Goal: Register for event/course

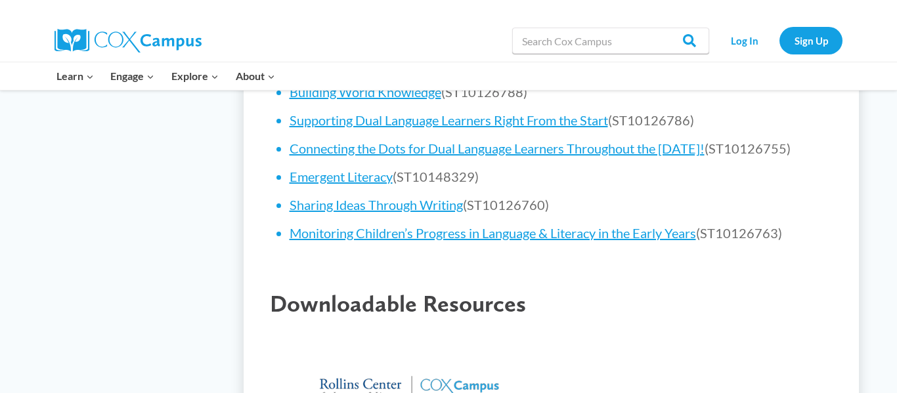
scroll to position [1010, 0]
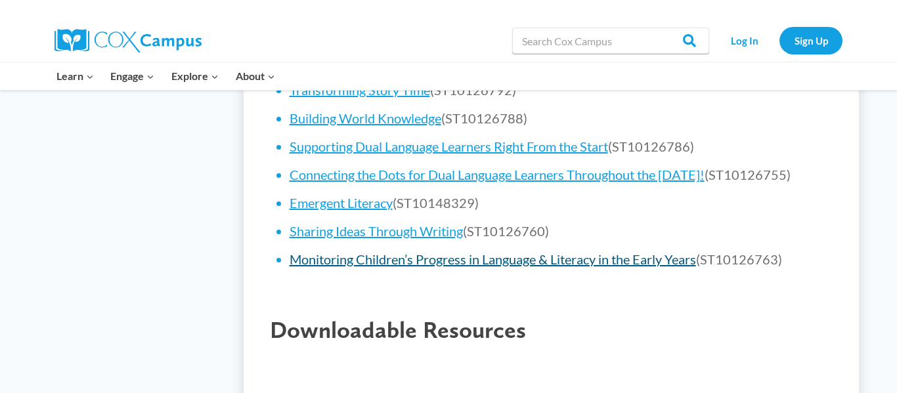
click at [587, 267] on link "Monitoring Children’s Progress in Language & Literacy in the Early Years" at bounding box center [493, 260] width 407 height 16
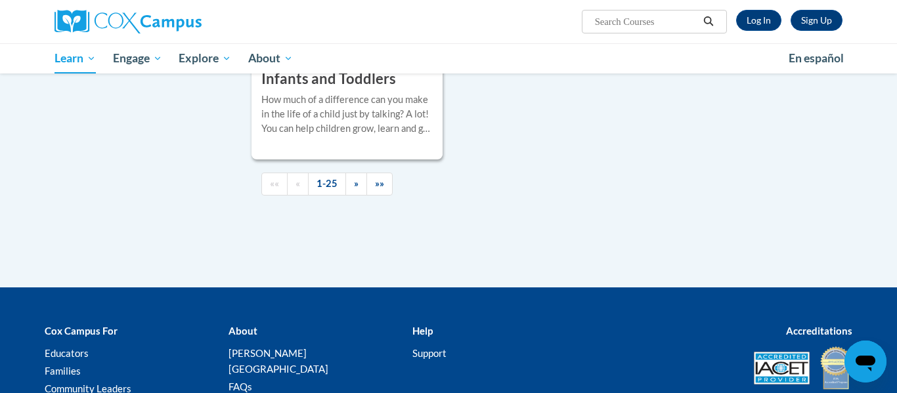
scroll to position [3200, 0]
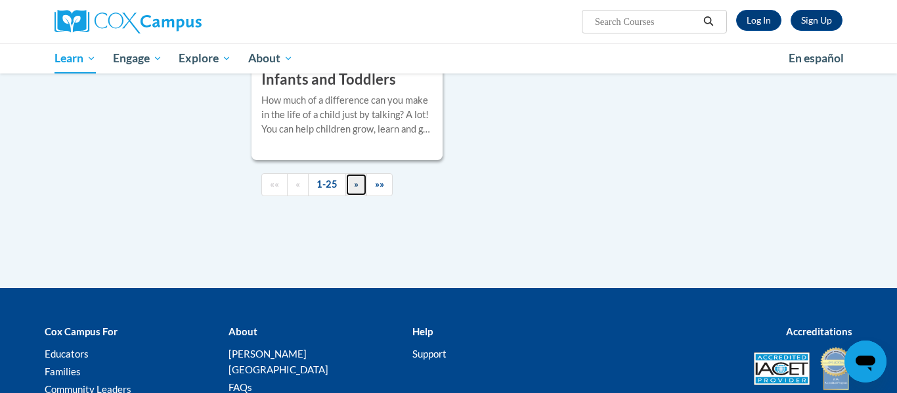
click at [356, 190] on span "»" at bounding box center [356, 184] width 5 height 11
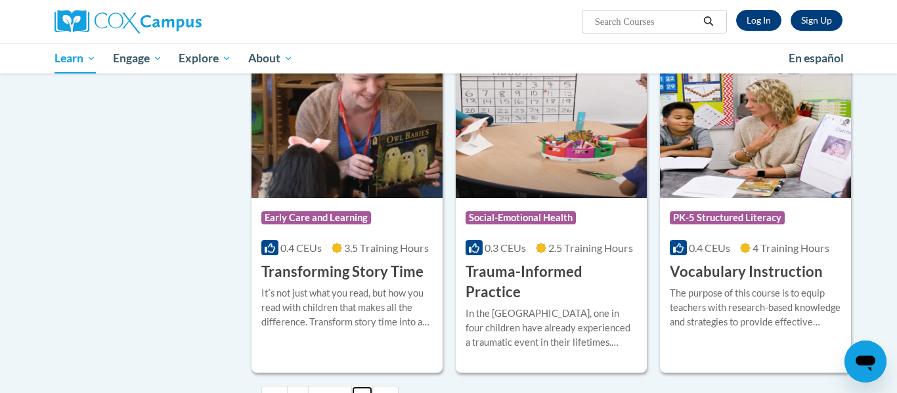
scroll to position [2196, 0]
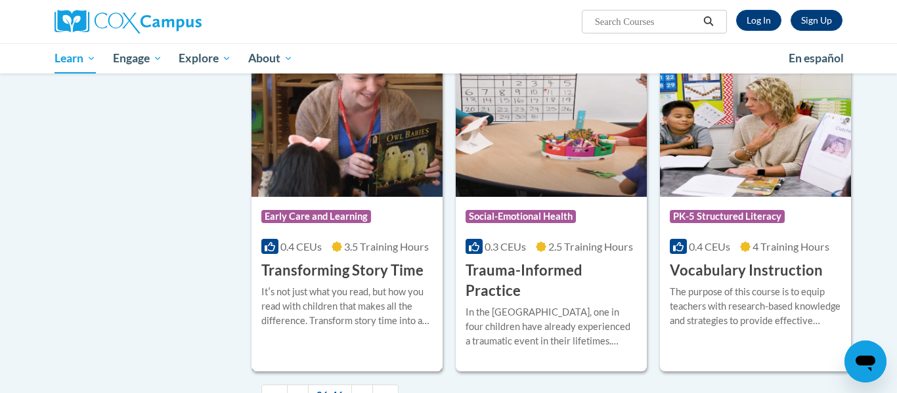
click at [290, 210] on span "Early Care and Learning" at bounding box center [316, 216] width 110 height 13
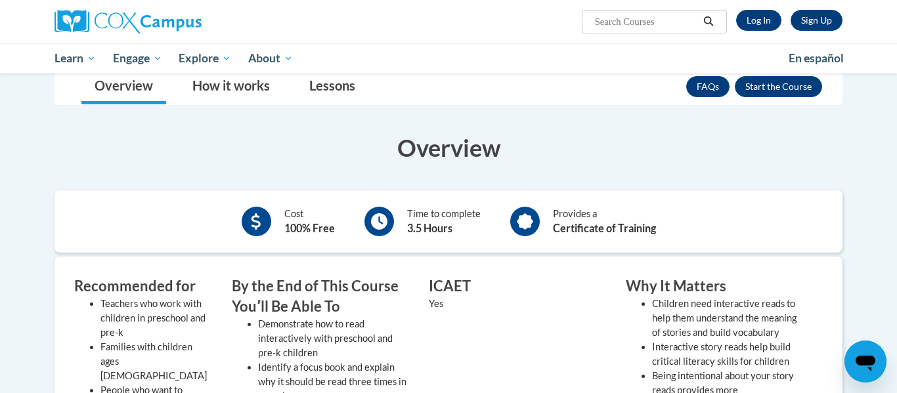
scroll to position [158, 0]
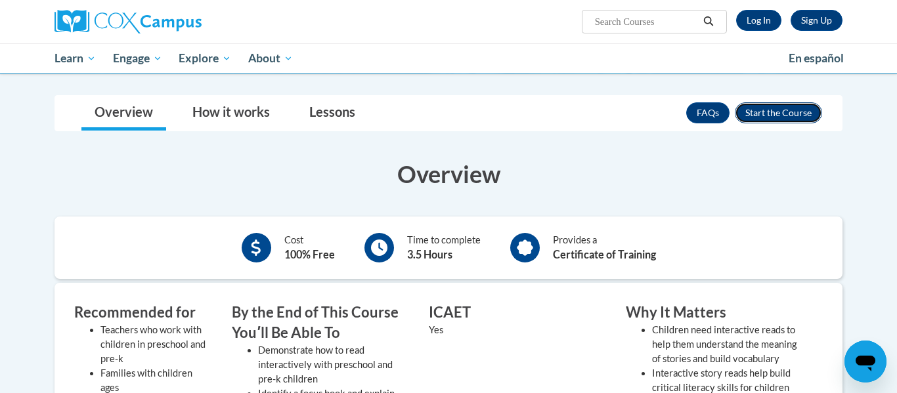
click at [794, 110] on button "Enroll" at bounding box center [778, 112] width 87 height 21
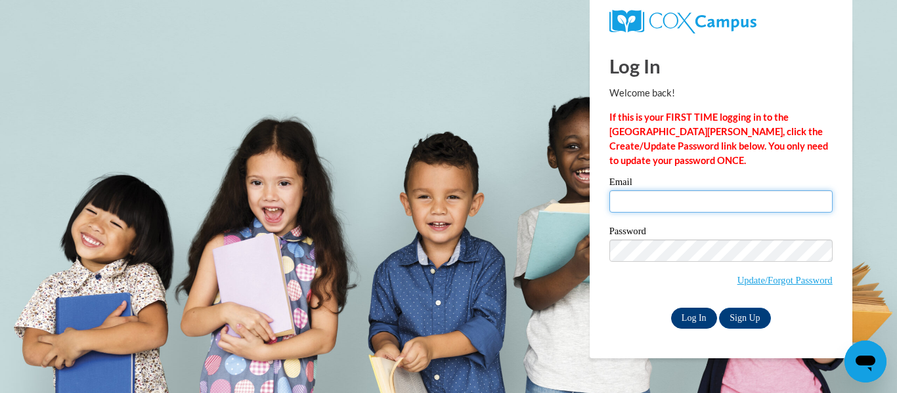
type input "kowes@cdcheadstart.org"
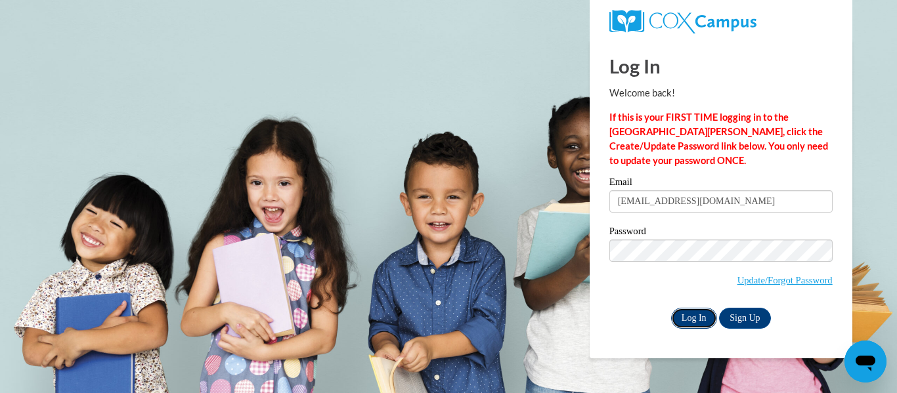
click at [698, 318] on input "Log In" at bounding box center [694, 318] width 46 height 21
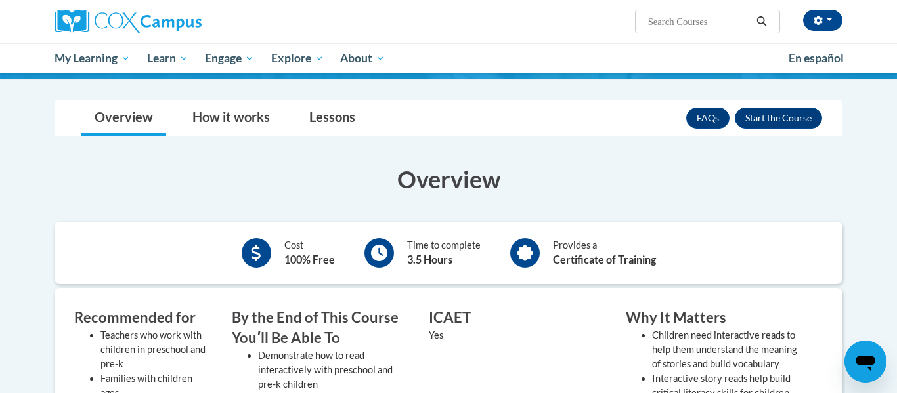
scroll to position [145, 0]
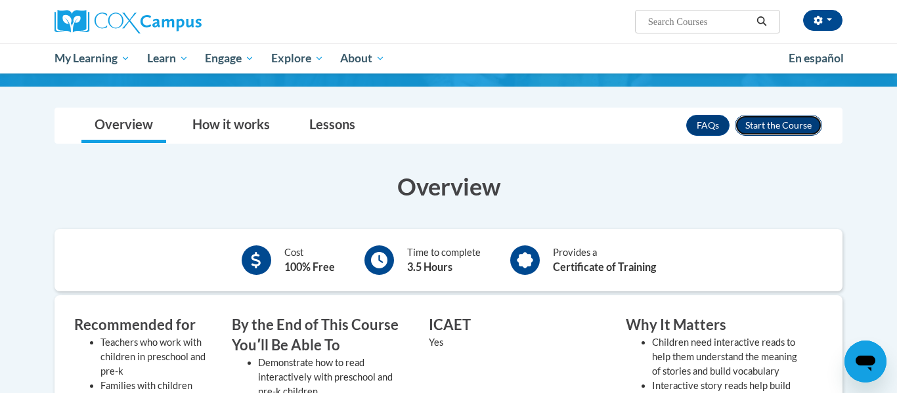
click at [803, 125] on button "Enroll" at bounding box center [778, 125] width 87 height 21
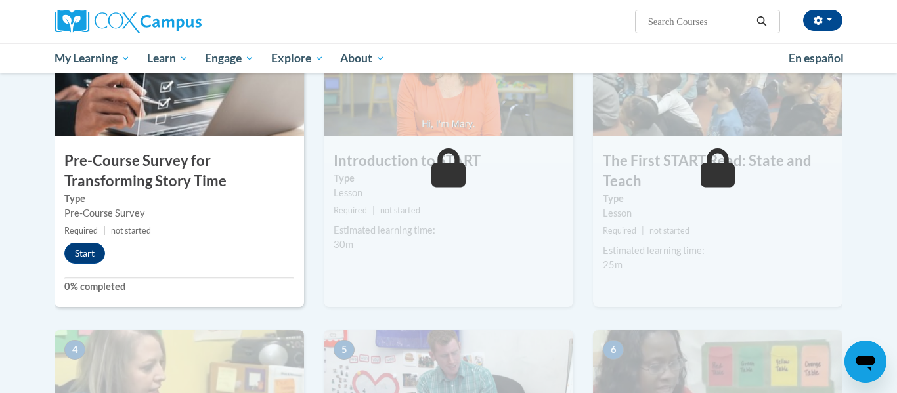
scroll to position [335, 0]
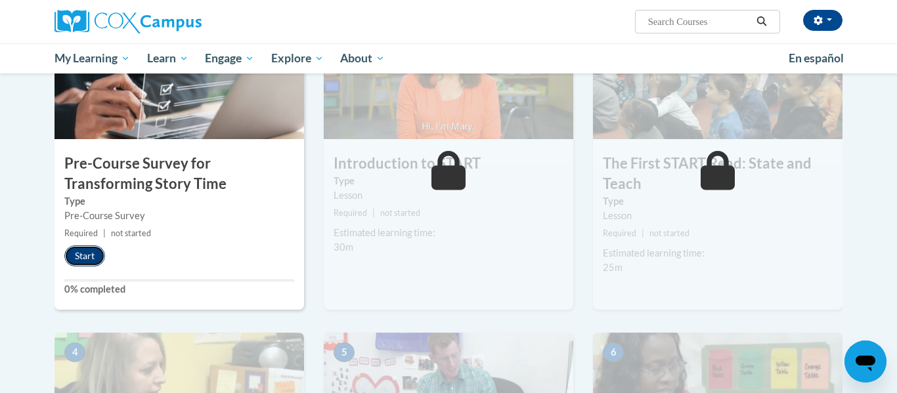
click at [90, 251] on button "Start" at bounding box center [84, 256] width 41 height 21
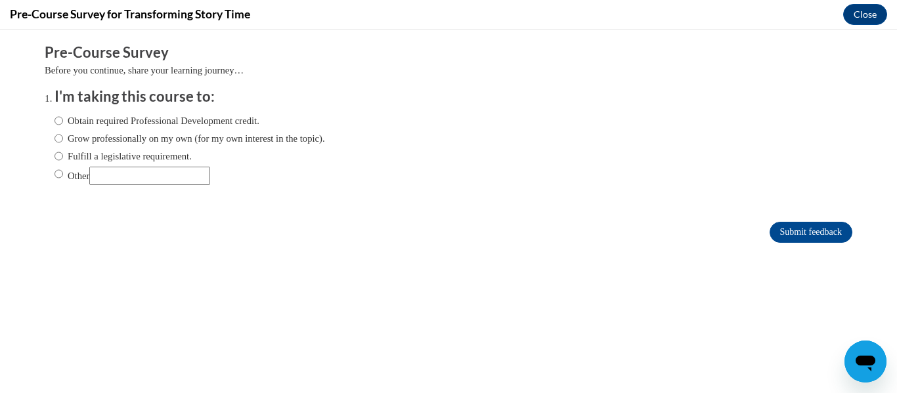
scroll to position [0, 0]
click at [60, 123] on input "Obtain required Professional Development credit." at bounding box center [59, 121] width 9 height 14
radio input "true"
click at [826, 231] on input "Submit feedback" at bounding box center [811, 232] width 83 height 21
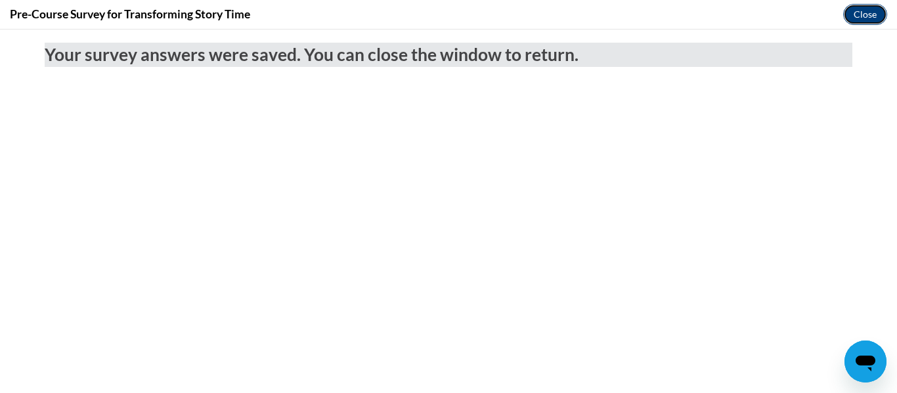
click at [862, 15] on button "Close" at bounding box center [865, 14] width 44 height 21
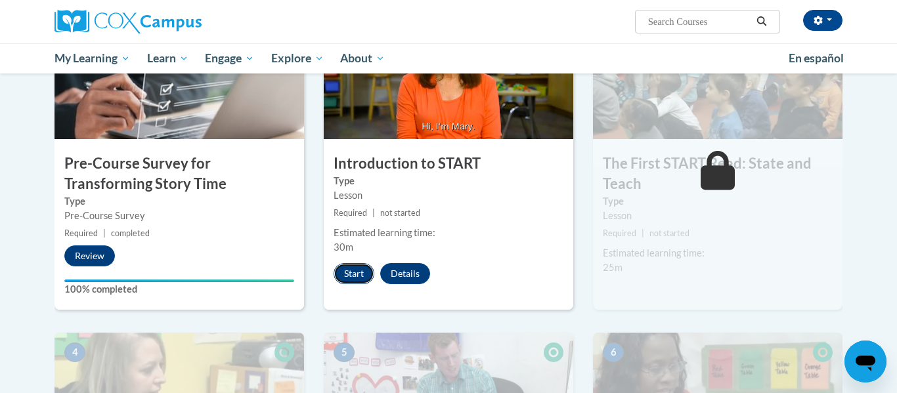
click at [353, 271] on button "Start" at bounding box center [354, 273] width 41 height 21
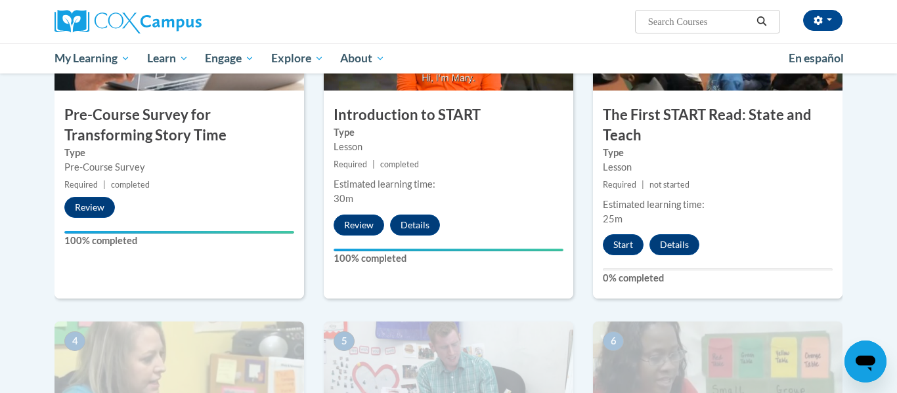
scroll to position [367, 0]
